Goal: Task Accomplishment & Management: Use online tool/utility

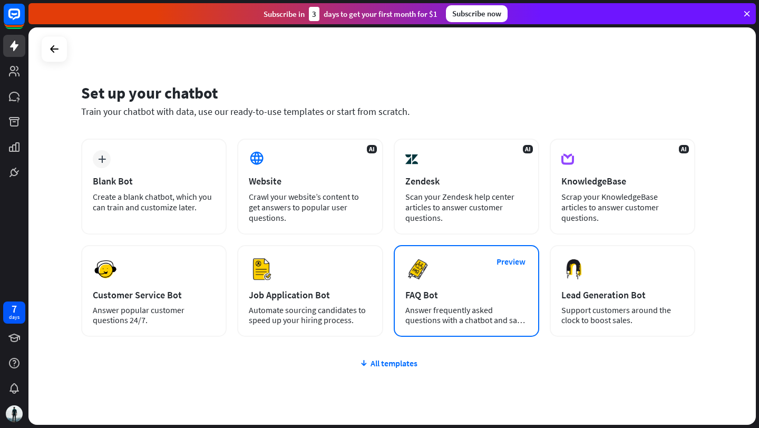
click at [502, 275] on div "Preview FAQ Bot [PERSON_NAME] frequently asked questions with a chatbot and sav…" at bounding box center [466, 291] width 145 height 92
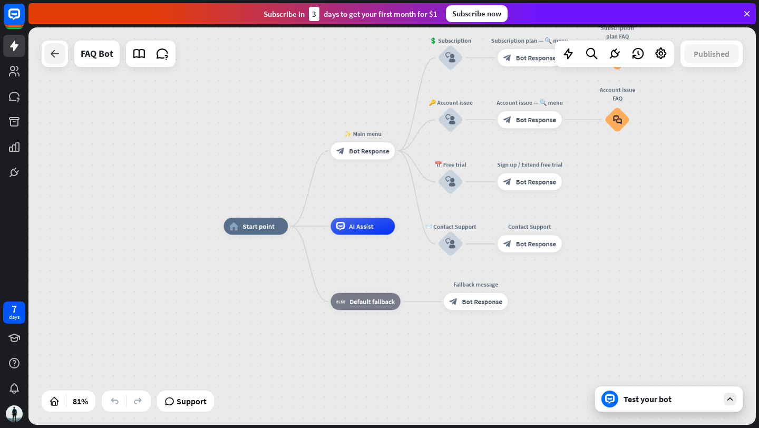
click at [55, 56] on icon at bounding box center [54, 53] width 13 height 13
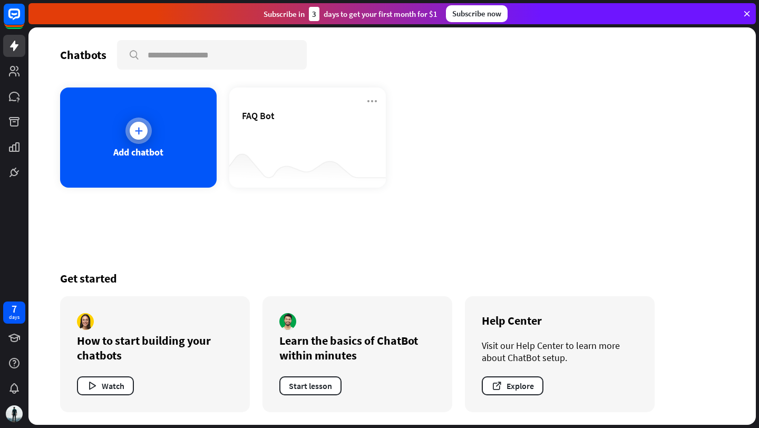
click at [183, 137] on div "Add chatbot" at bounding box center [138, 137] width 157 height 100
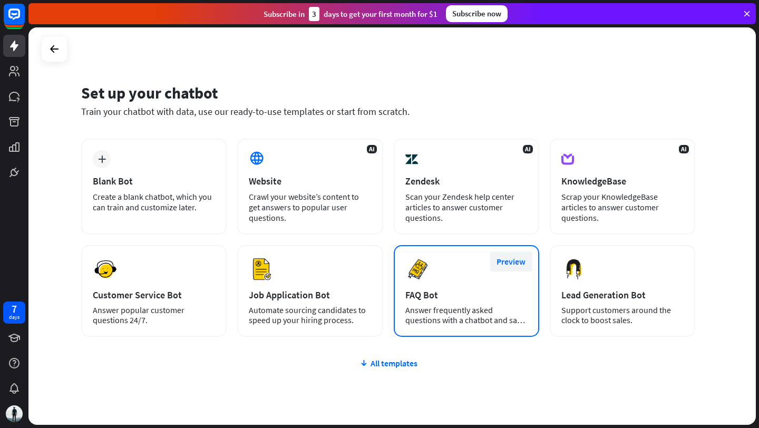
click at [517, 260] on button "Preview" at bounding box center [511, 262] width 42 height 20
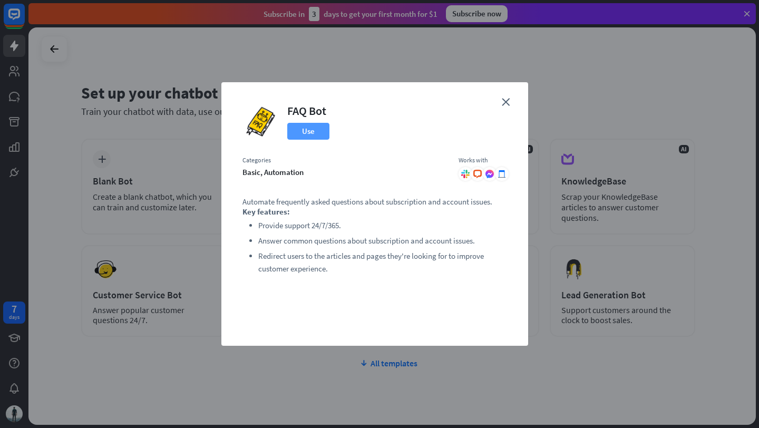
click at [315, 134] on button "Use" at bounding box center [308, 131] width 42 height 17
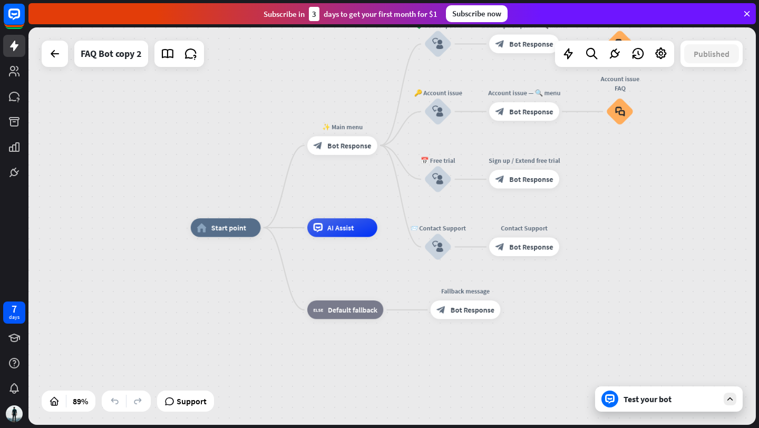
click at [700, 395] on div "Test your bot" at bounding box center [671, 399] width 95 height 11
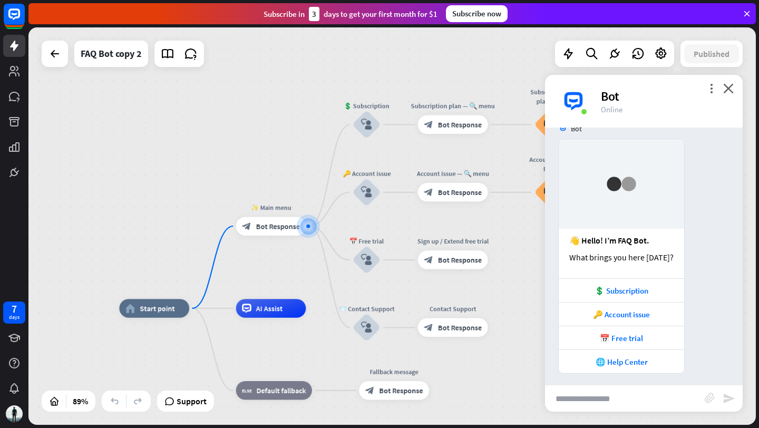
scroll to position [24, 0]
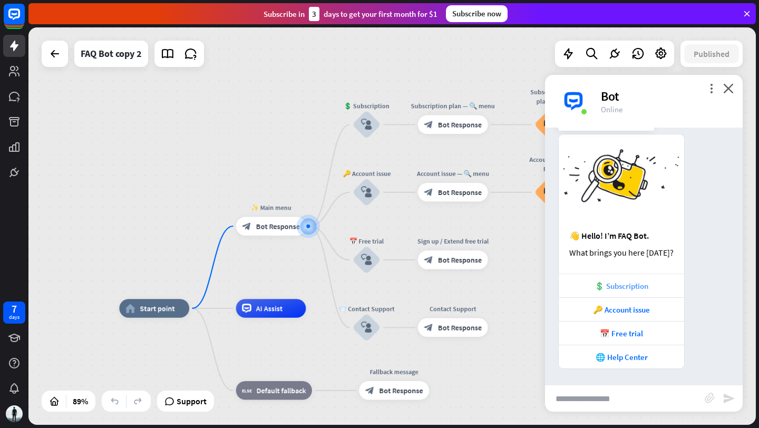
click at [632, 284] on div "💲 Subscription" at bounding box center [621, 286] width 115 height 10
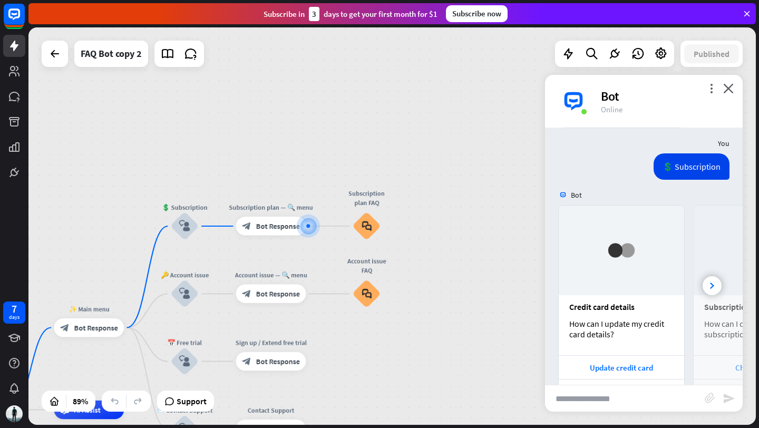
scroll to position [299, 0]
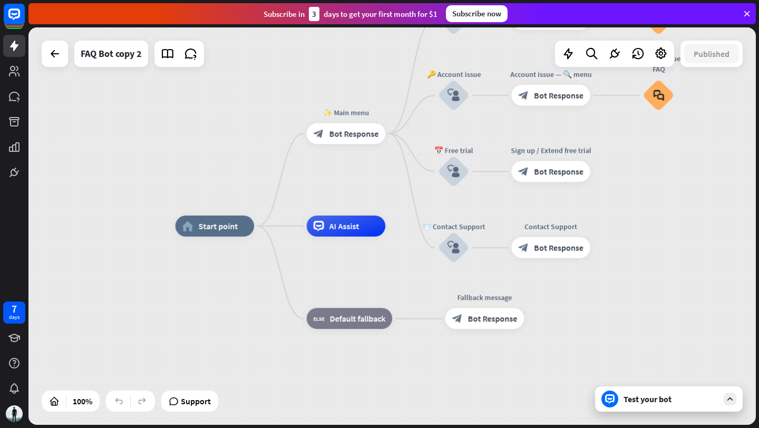
click at [359, 16] on div "Subscribe [DATE] to get your first month for $1" at bounding box center [351, 14] width 174 height 14
click at [14, 21] on rect at bounding box center [14, 14] width 23 height 23
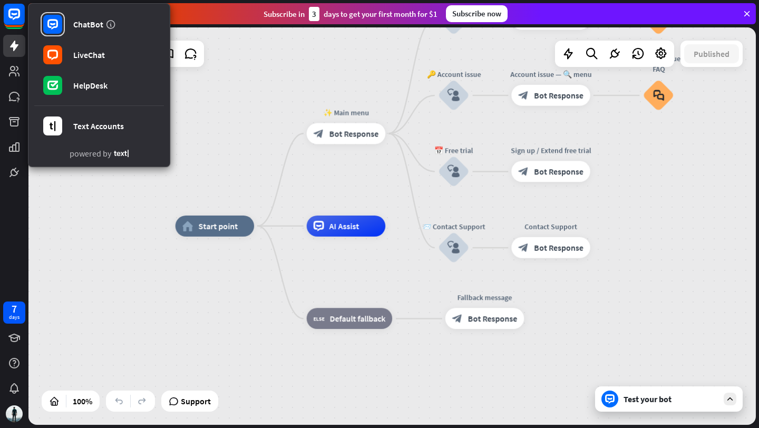
click at [95, 186] on div "home_2 Start point ✨ Main menu block_bot_response Bot Response 💲 Subscription b…" at bounding box center [391, 225] width 727 height 397
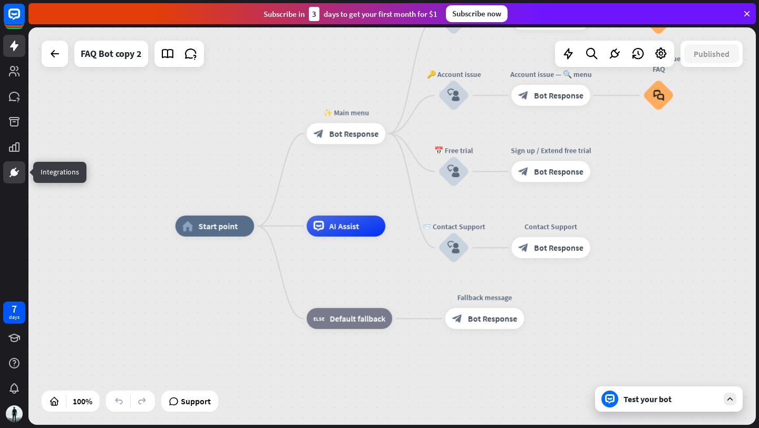
click at [18, 170] on icon at bounding box center [17, 171] width 3 height 3
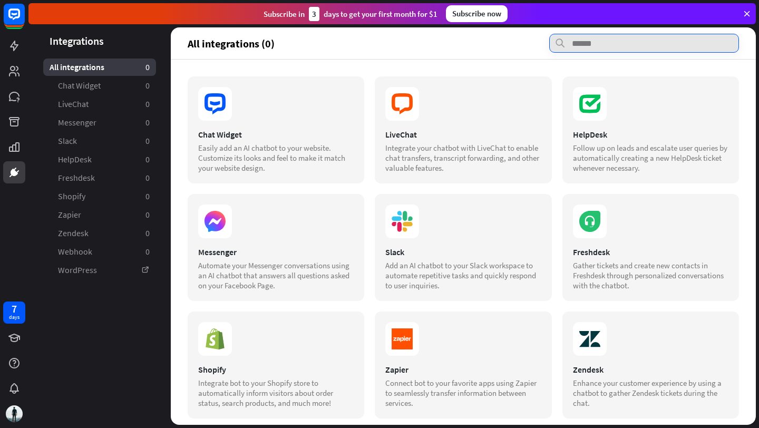
click at [619, 48] on input "text" at bounding box center [644, 43] width 190 height 19
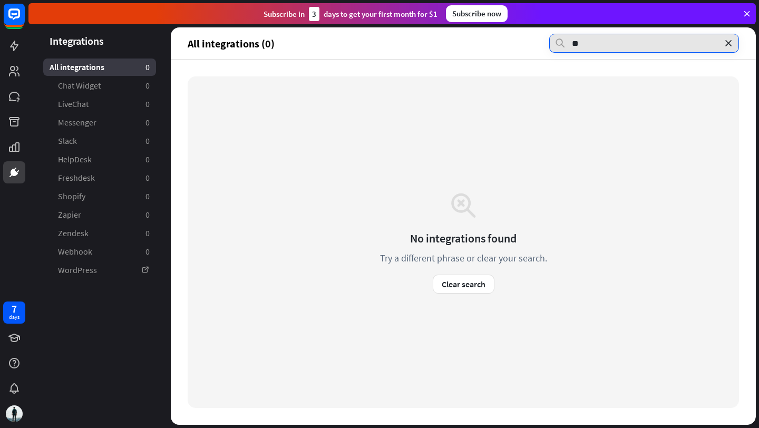
type input "*"
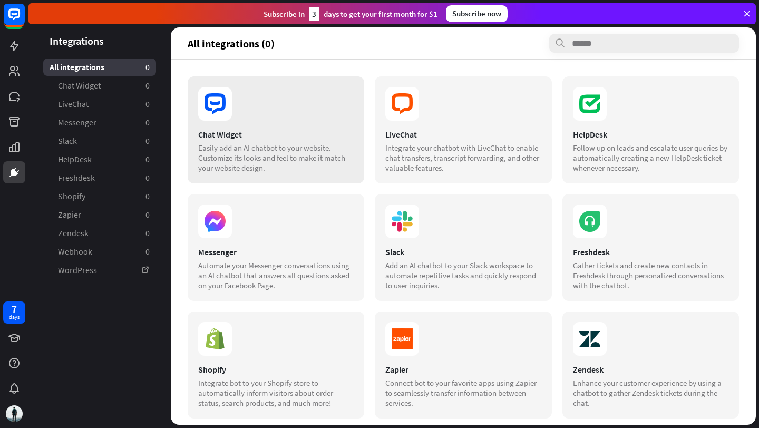
click at [314, 116] on section at bounding box center [275, 104] width 155 height 34
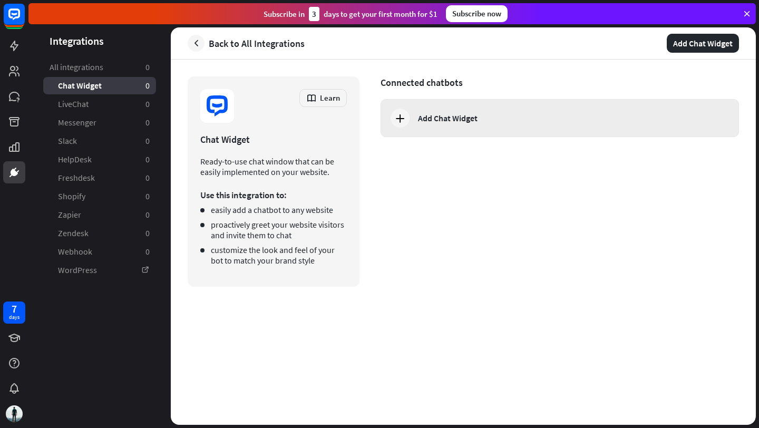
click at [409, 122] on div "Add Chat Widget" at bounding box center [560, 118] width 358 height 38
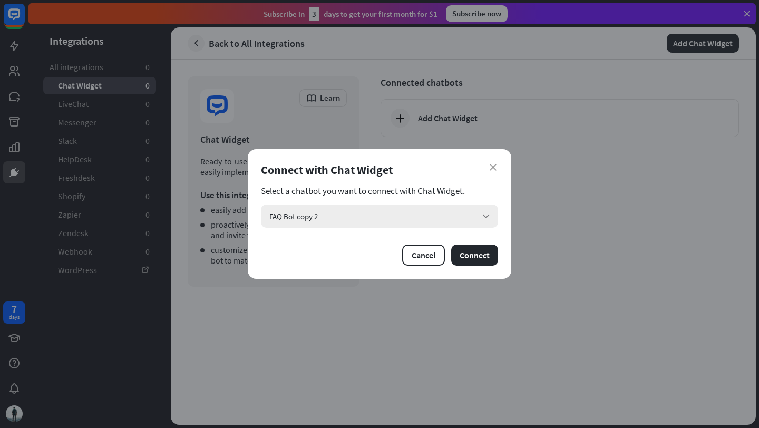
click at [444, 217] on div "FAQ Bot copy 2 arrow_down" at bounding box center [379, 216] width 237 height 23
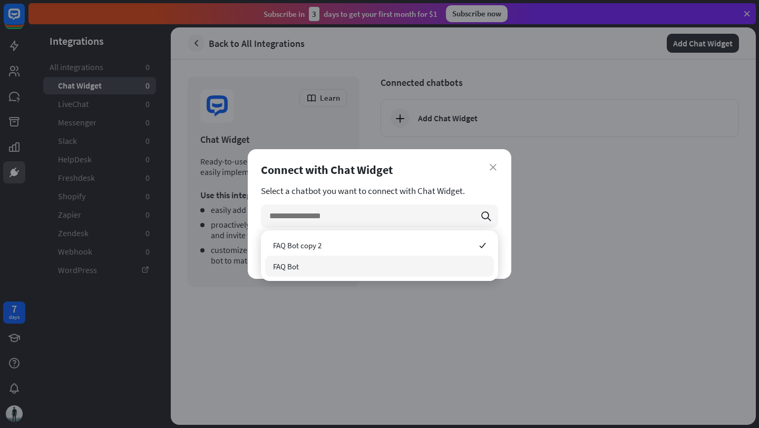
click at [433, 260] on div "FAQ Bot" at bounding box center [379, 266] width 229 height 21
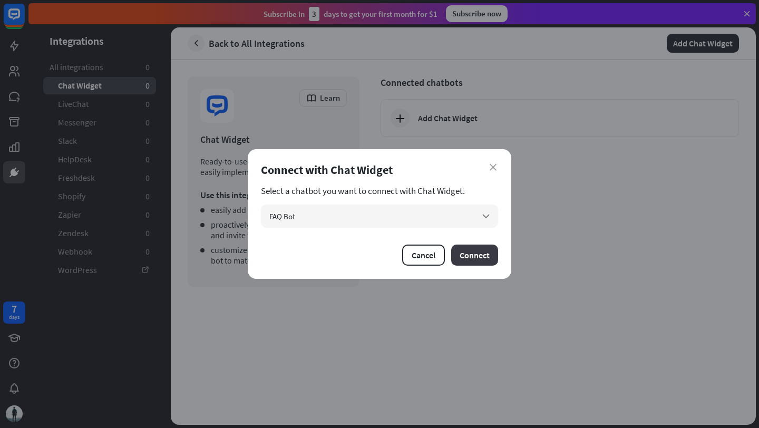
click at [475, 255] on button "Connect" at bounding box center [474, 255] width 47 height 21
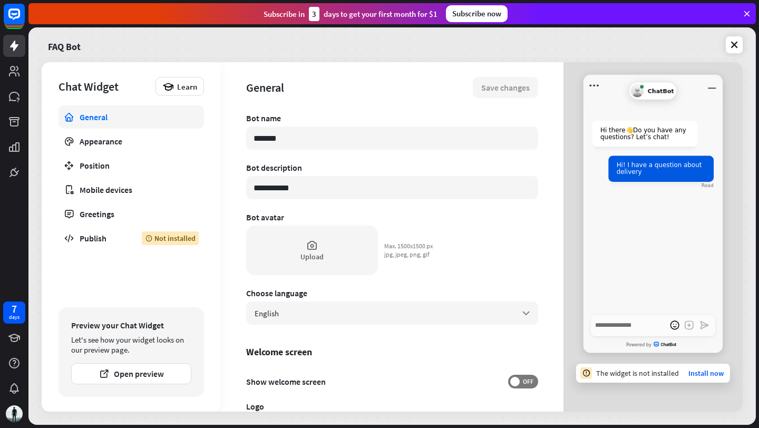
type textarea "*"
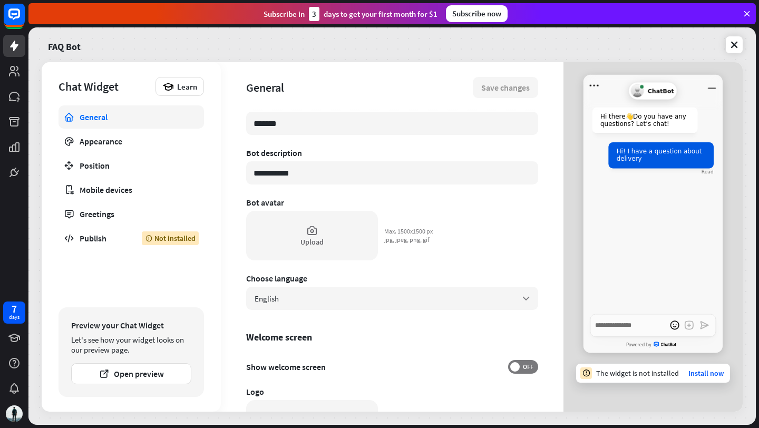
scroll to position [15, 0]
click at [182, 132] on link "Appearance" at bounding box center [131, 141] width 145 height 23
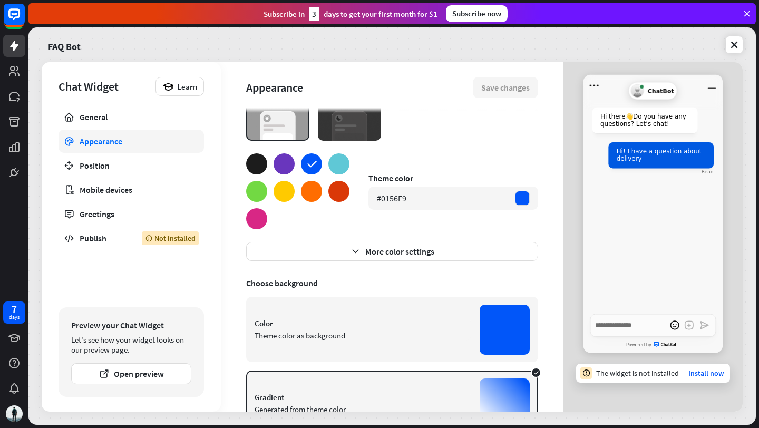
scroll to position [46, 0]
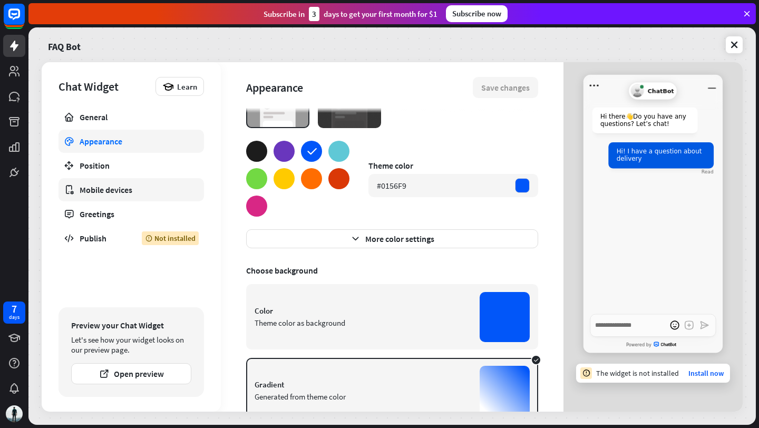
click at [162, 201] on link "Mobile devices" at bounding box center [131, 189] width 145 height 23
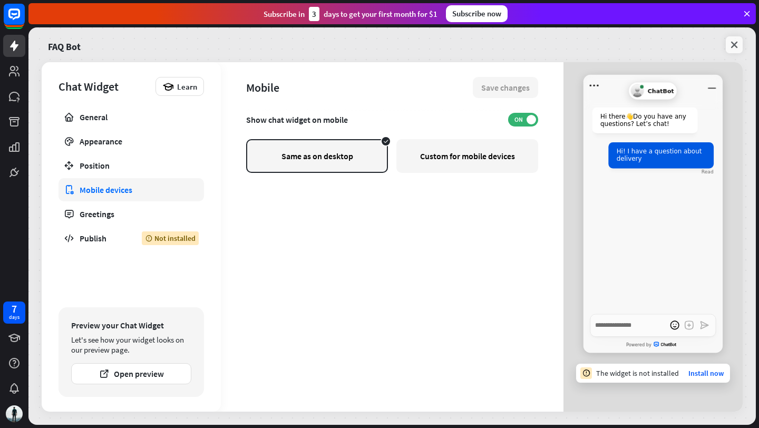
click at [738, 45] on icon at bounding box center [734, 45] width 11 height 11
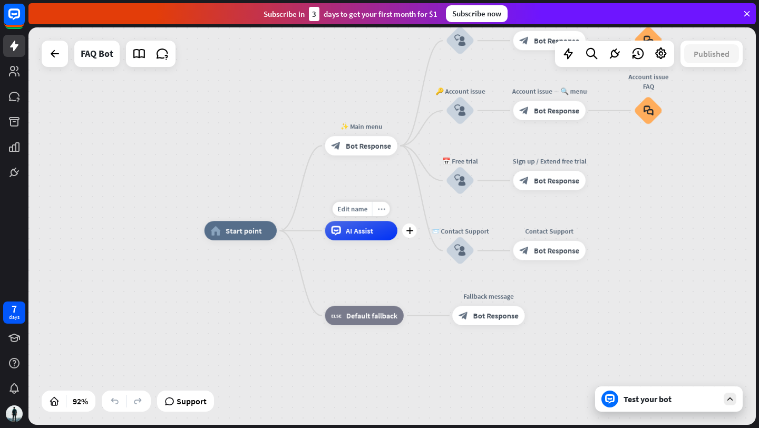
click at [387, 212] on div "more_horiz" at bounding box center [381, 209] width 18 height 14
click at [445, 263] on div "Edit name more_horiz plus 📨 Contact Support block_user_input" at bounding box center [459, 250] width 29 height 29
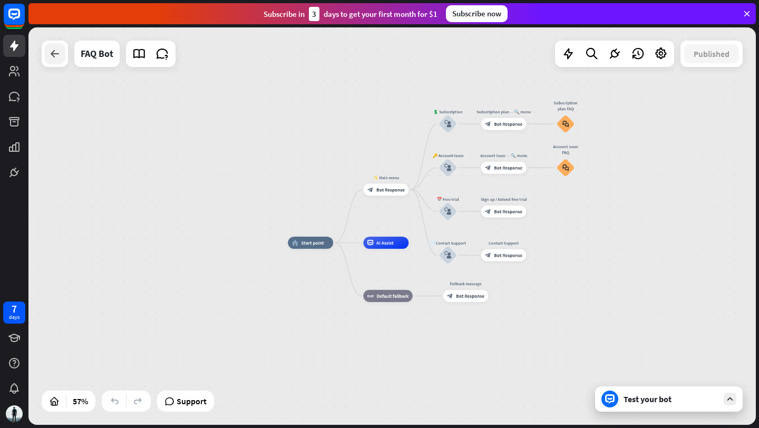
click at [59, 57] on icon at bounding box center [54, 53] width 13 height 13
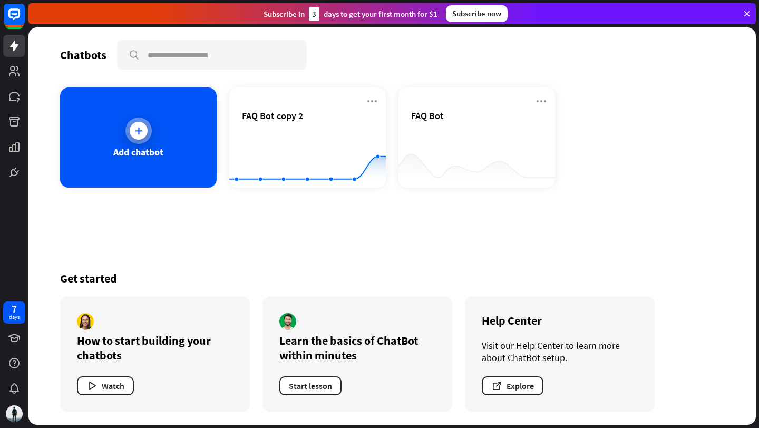
click at [167, 142] on div "Add chatbot" at bounding box center [138, 137] width 157 height 100
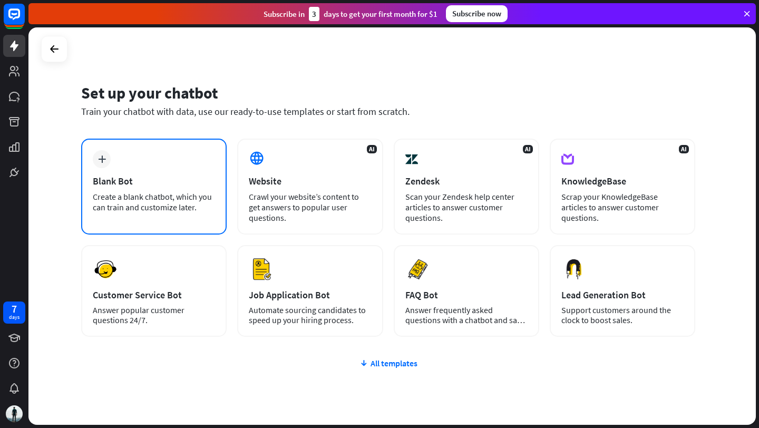
click at [178, 190] on div "plus Blank Bot Create a blank chatbot, which you can train and customize later." at bounding box center [153, 187] width 145 height 96
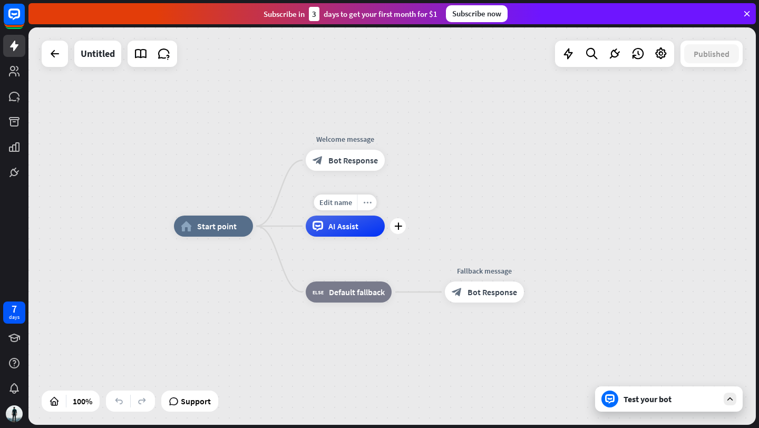
click at [366, 202] on icon "more_horiz" at bounding box center [367, 203] width 8 height 8
click at [342, 216] on div "plus AI Assist" at bounding box center [345, 226] width 79 height 21
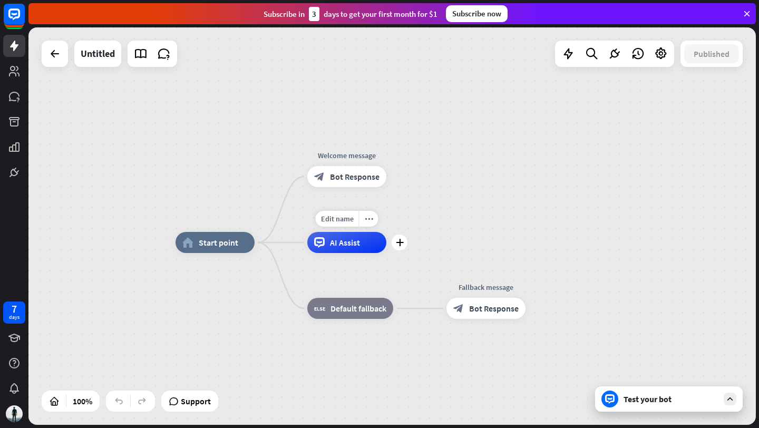
drag, startPoint x: 286, startPoint y: 228, endPoint x: 288, endPoint y: 245, distance: 16.4
click at [307, 245] on div "Edit name more_horiz plus AI Assist" at bounding box center [346, 242] width 79 height 21
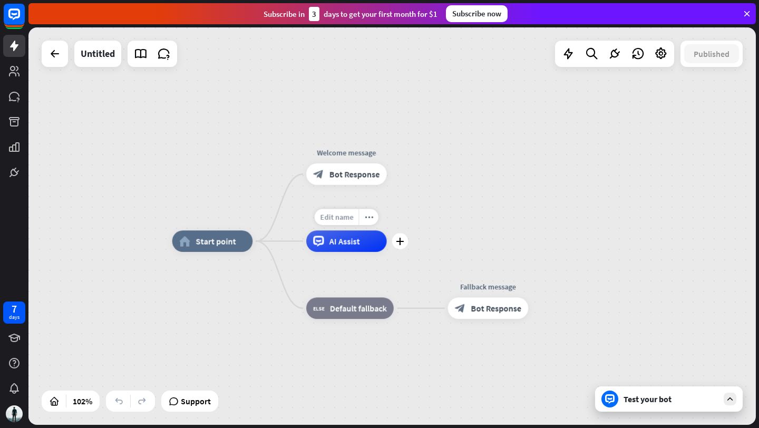
click at [346, 219] on span "Edit name" at bounding box center [336, 216] width 33 height 9
click at [461, 201] on div "home_2 Start point Welcome message block_bot_response Bot Response AI Assist bl…" at bounding box center [391, 225] width 727 height 397
click at [379, 230] on div "Edit name more_horiz plus AI Assist" at bounding box center [346, 241] width 81 height 22
click at [573, 191] on div "home_2 Start point Welcome message block_bot_response Bot Response AI Assist bl…" at bounding box center [391, 225] width 727 height 397
